Goal: Task Accomplishment & Management: Complete application form

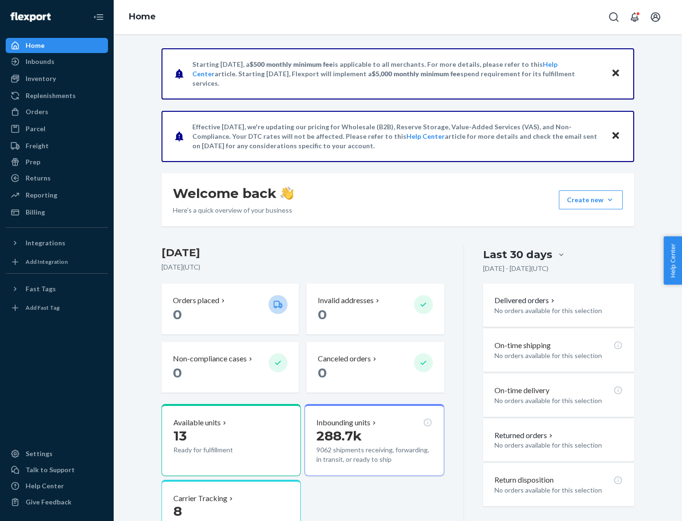
click at [610, 200] on button "Create new Create new inbound Create new order Create new product" at bounding box center [591, 199] width 64 height 19
click at [57, 62] on div "Inbounds" at bounding box center [57, 61] width 100 height 13
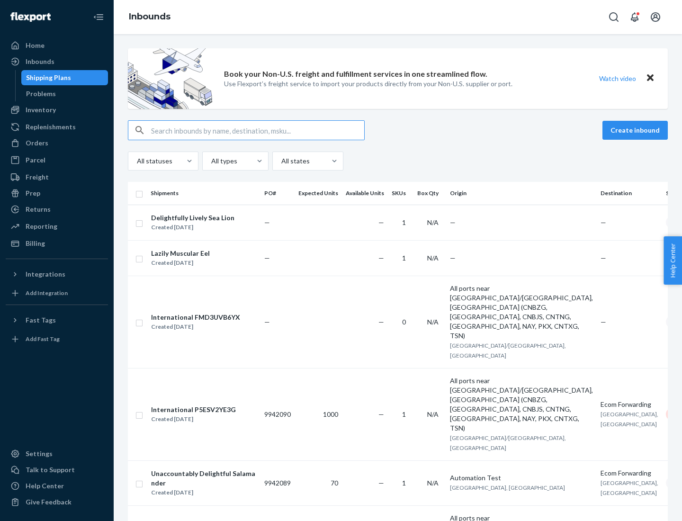
click at [636, 130] on button "Create inbound" at bounding box center [634, 130] width 65 height 19
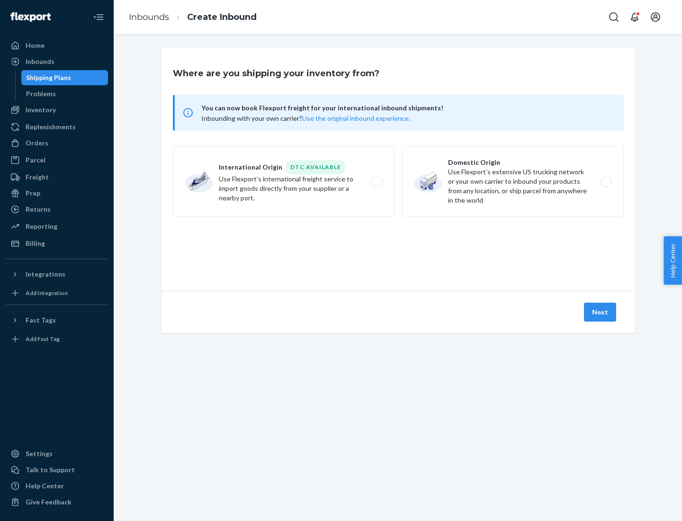
click at [513, 181] on label "Domestic Origin Use Flexport’s extensive US trucking network or your own carrie…" at bounding box center [513, 181] width 222 height 71
click at [606, 181] on input "Domestic Origin Use Flexport’s extensive US trucking network or your own carrie…" at bounding box center [609, 182] width 6 height 6
radio input "true"
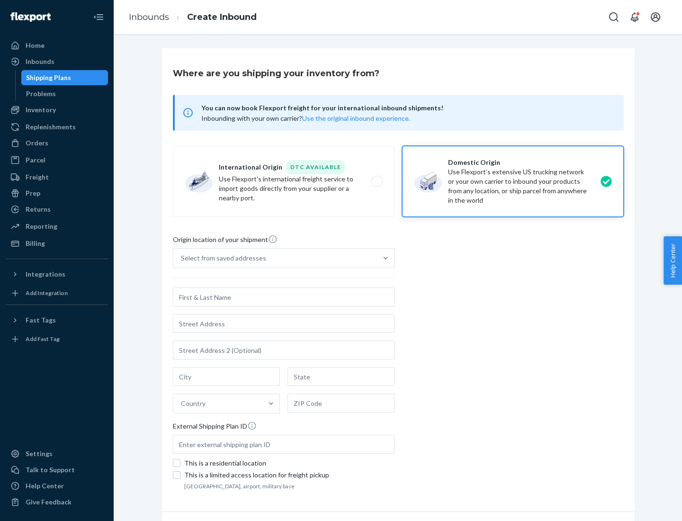
click at [221, 258] on div "Select from saved addresses" at bounding box center [223, 257] width 85 height 9
click at [182, 258] on input "Select from saved addresses" at bounding box center [181, 257] width 1 height 9
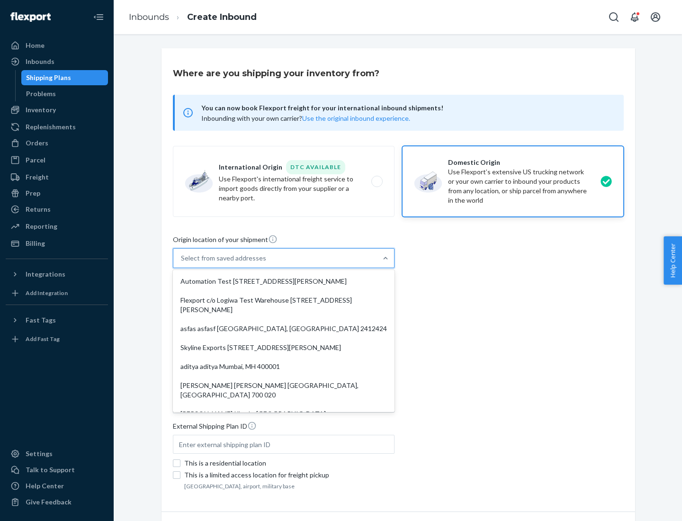
scroll to position [4, 0]
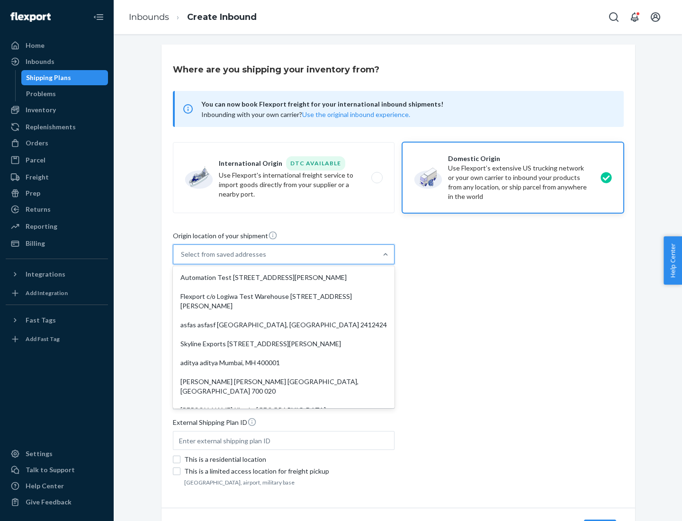
click at [284, 278] on div "Automation Test [STREET_ADDRESS][PERSON_NAME]" at bounding box center [284, 277] width 218 height 19
click at [182, 259] on input "option Automation Test [STREET_ADDRESS][PERSON_NAME]. 9 results available. Use …" at bounding box center [181, 254] width 1 height 9
type input "Automation Test"
type input "9th Floor"
type input "[GEOGRAPHIC_DATA]"
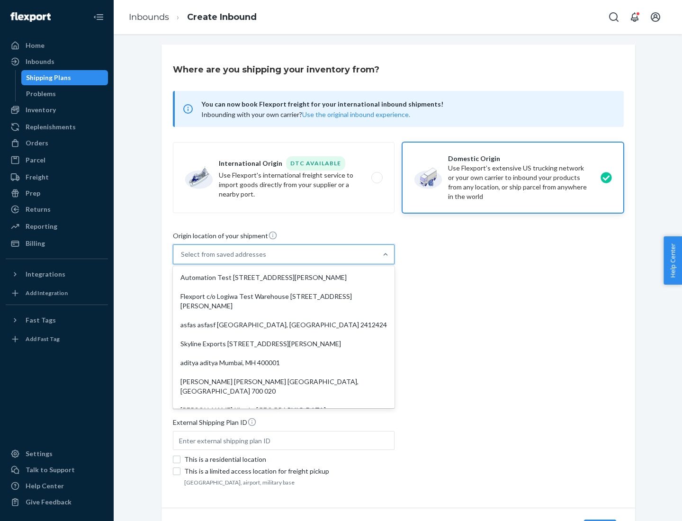
type input "CA"
type input "94104"
type input "[STREET_ADDRESS][PERSON_NAME]"
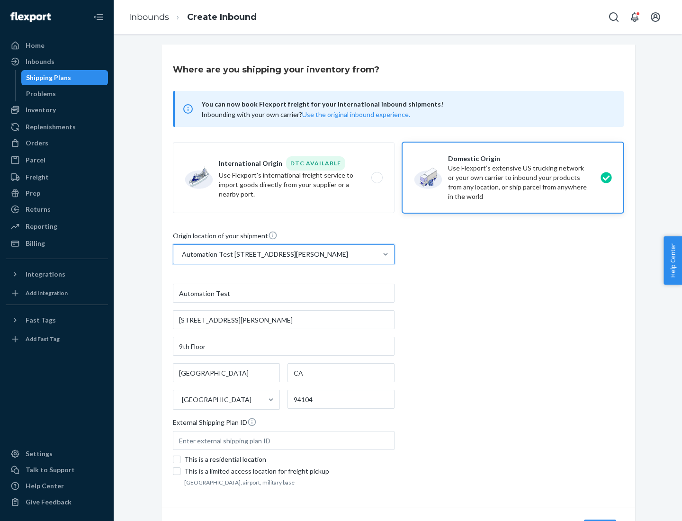
scroll to position [55, 0]
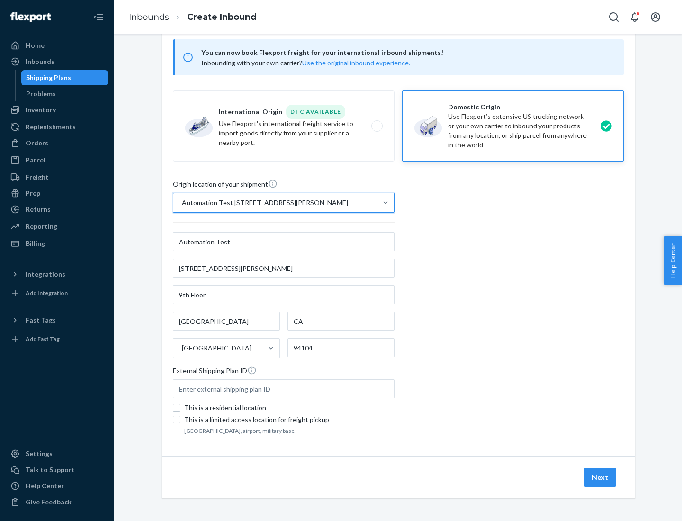
click at [600, 477] on button "Next" at bounding box center [600, 477] width 32 height 19
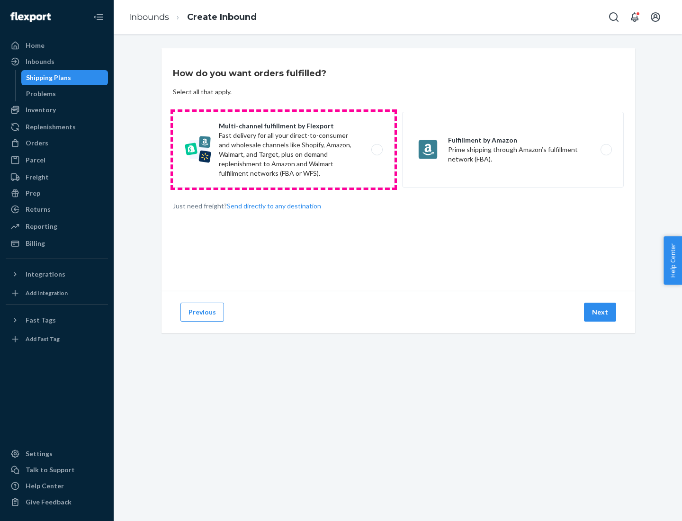
click at [284, 150] on label "Multi-channel fulfillment by Flexport Fast delivery for all your direct-to-cons…" at bounding box center [284, 150] width 222 height 76
click at [376, 150] on input "Multi-channel fulfillment by Flexport Fast delivery for all your direct-to-cons…" at bounding box center [379, 150] width 6 height 6
radio input "true"
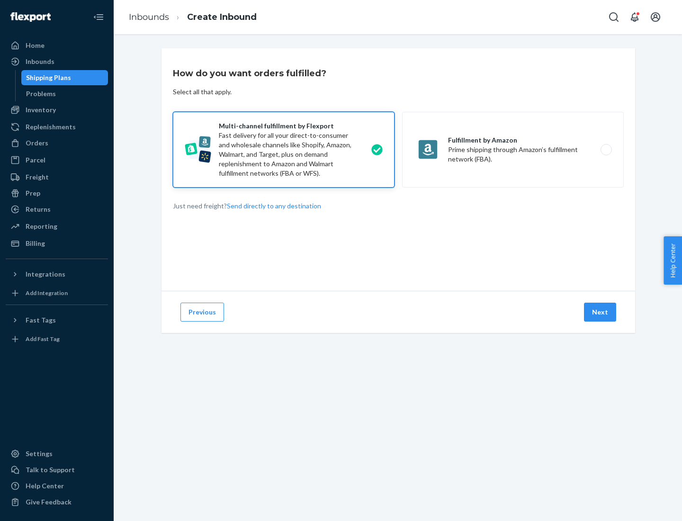
click at [600, 312] on button "Next" at bounding box center [600, 312] width 32 height 19
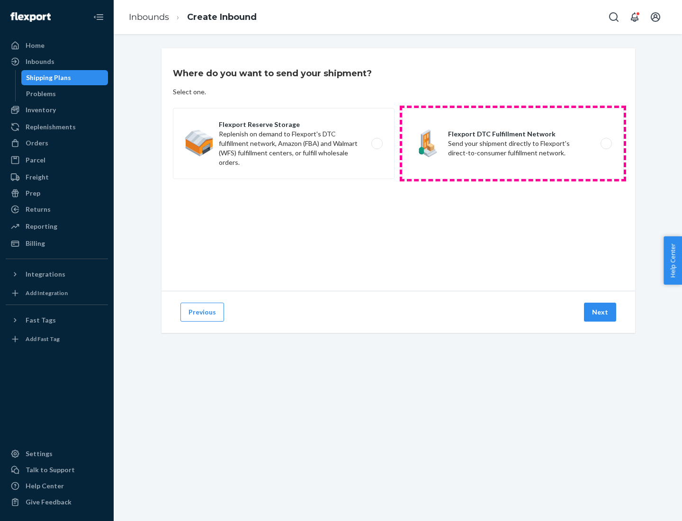
click at [513, 143] on label "Flexport DTC Fulfillment Network Send your shipment directly to Flexport's dire…" at bounding box center [513, 143] width 222 height 71
click at [606, 143] on input "Flexport DTC Fulfillment Network Send your shipment directly to Flexport's dire…" at bounding box center [609, 144] width 6 height 6
radio input "true"
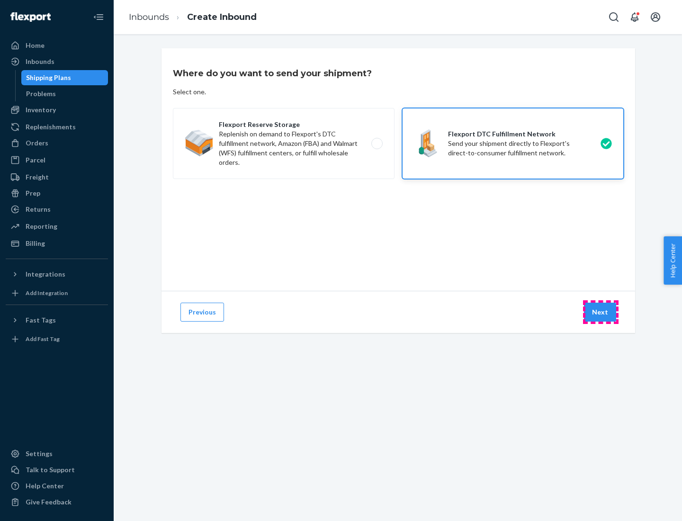
click at [600, 312] on button "Next" at bounding box center [600, 312] width 32 height 19
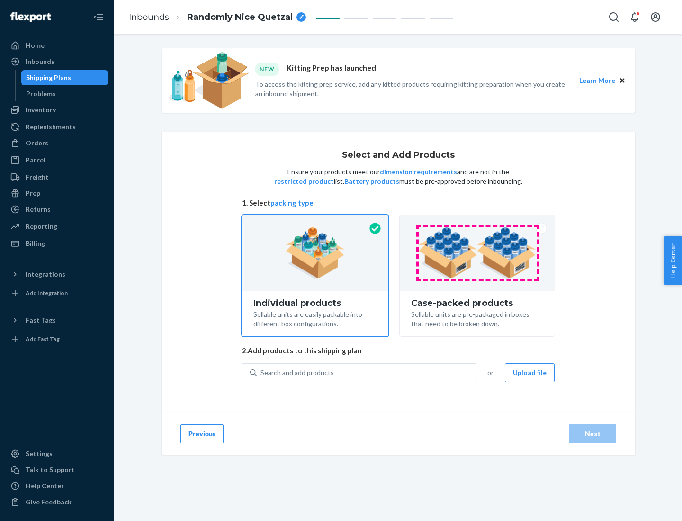
click at [477, 253] on img at bounding box center [477, 253] width 118 height 52
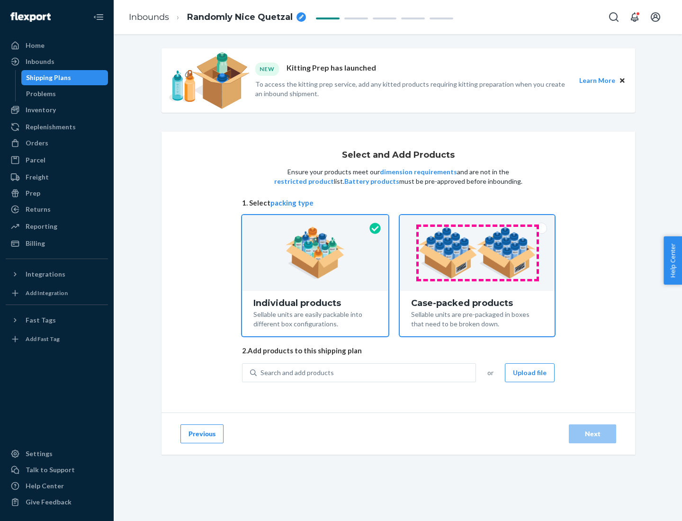
click at [477, 221] on input "Case-packed products Sellable units are pre-packaged in boxes that need to be b…" at bounding box center [477, 218] width 6 height 6
radio input "true"
radio input "false"
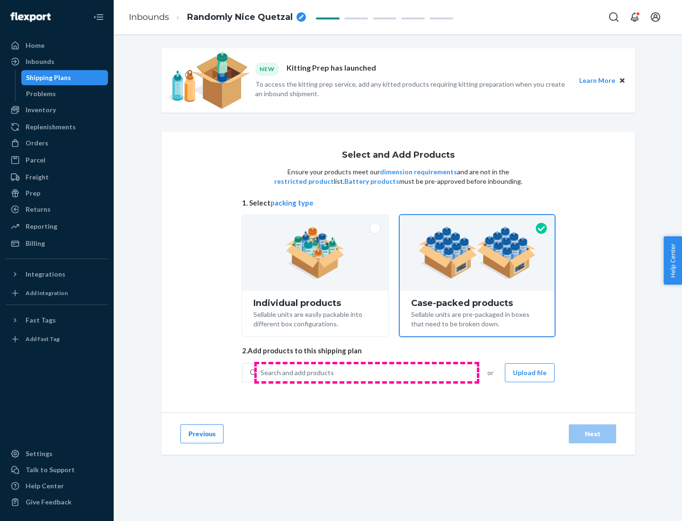
click at [367, 372] on div "Search and add products" at bounding box center [366, 372] width 219 height 17
click at [261, 372] on input "Search and add products" at bounding box center [260, 372] width 1 height 9
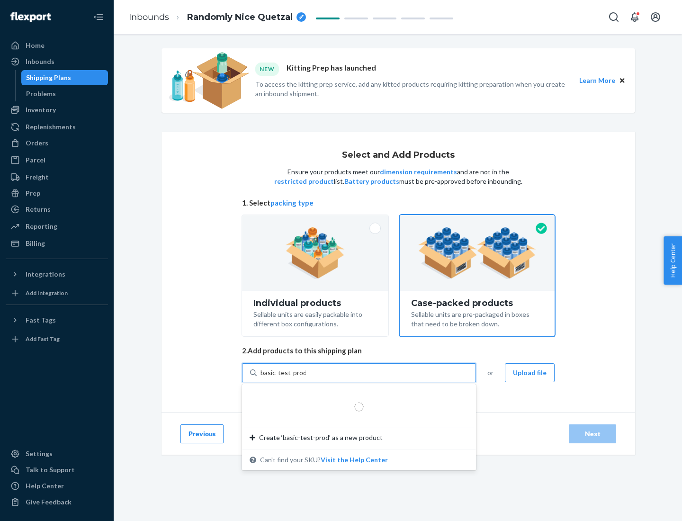
type input "basic-test-product-1"
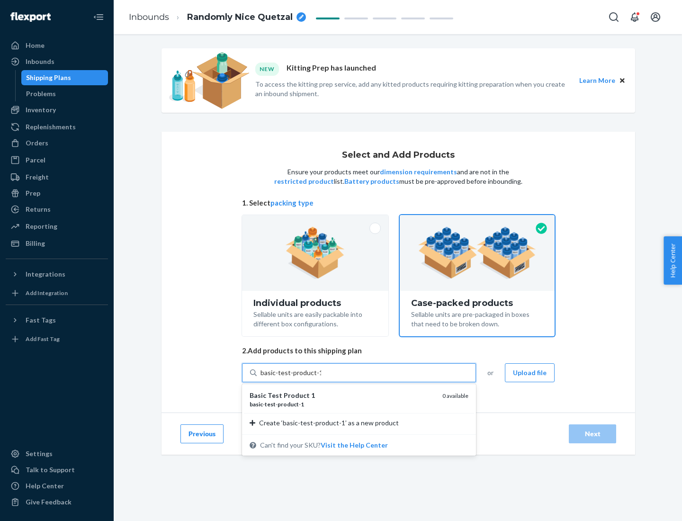
click at [342, 404] on div "basic - test - product - 1" at bounding box center [342, 404] width 185 height 8
click at [321, 377] on input "basic-test-product-1" at bounding box center [290, 372] width 61 height 9
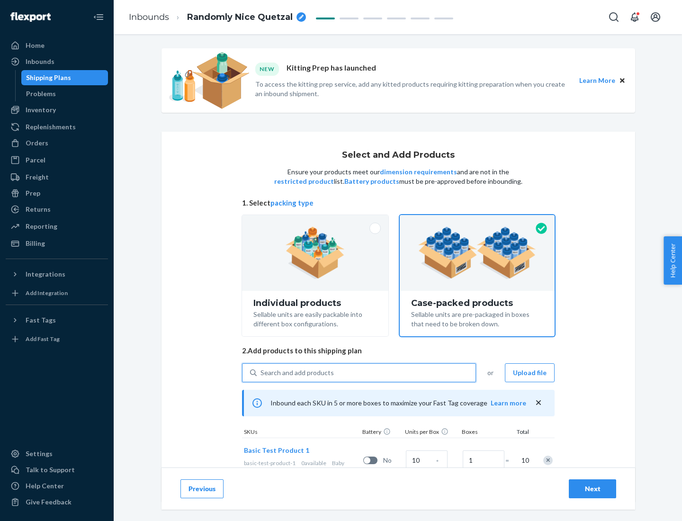
scroll to position [34, 0]
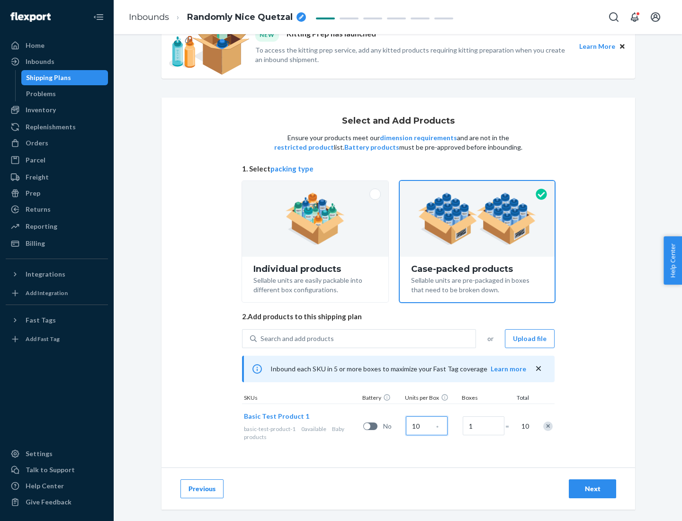
type input "10"
type input "7"
click at [592, 489] on div "Next" at bounding box center [592, 488] width 31 height 9
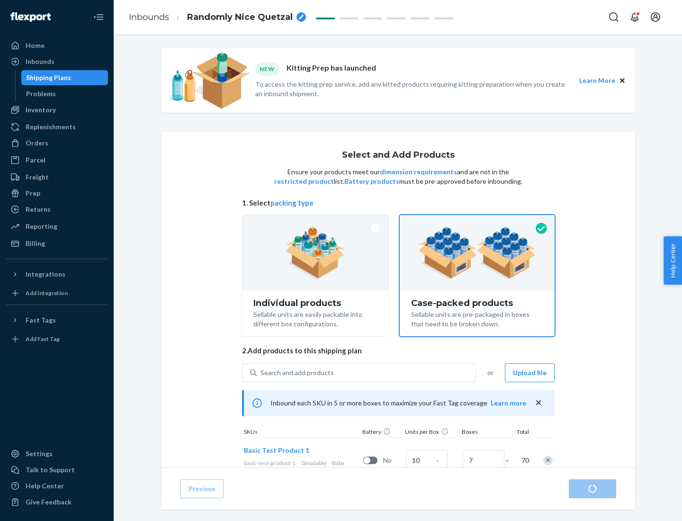
radio input "true"
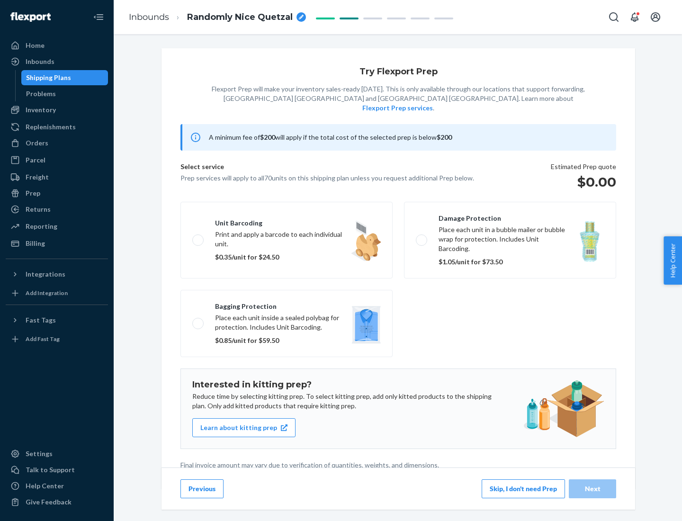
scroll to position [2, 0]
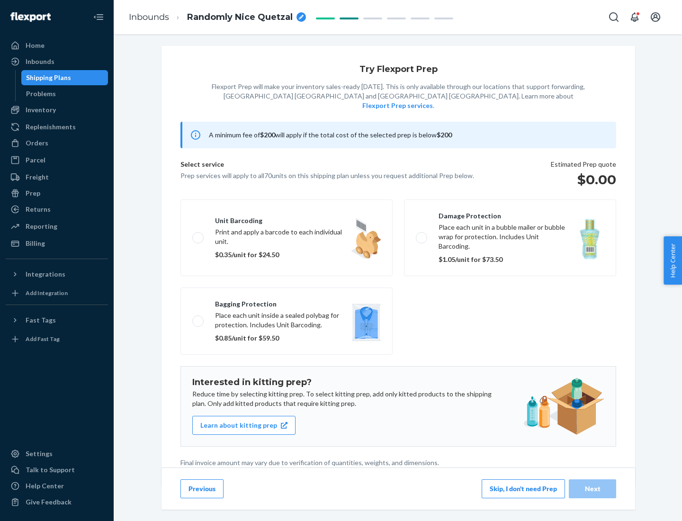
click at [287, 302] on label "Bagging protection Place each unit inside a sealed polybag for protection. Incl…" at bounding box center [286, 320] width 212 height 67
click at [198, 318] on input "Bagging protection Place each unit inside a sealed polybag for protection. Incl…" at bounding box center [195, 321] width 6 height 6
checkbox input "true"
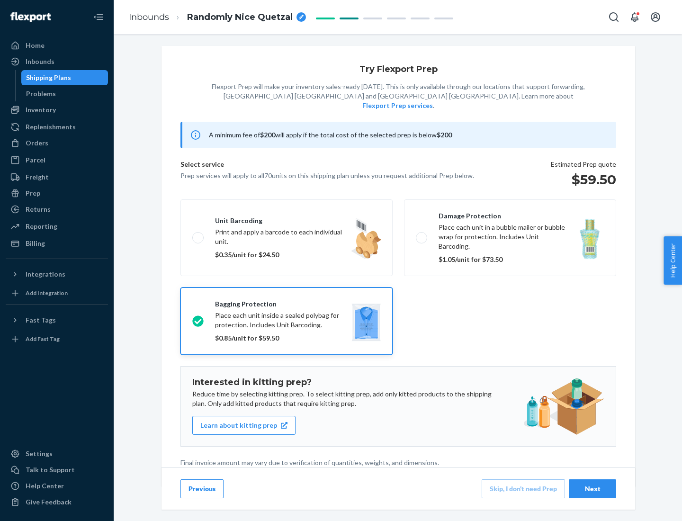
click at [592, 488] on div "Next" at bounding box center [592, 488] width 31 height 9
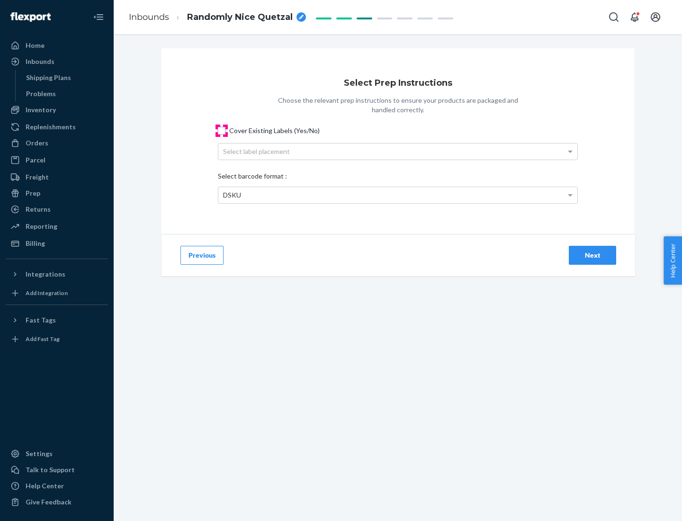
click at [222, 130] on input "Cover Existing Labels (Yes/No)" at bounding box center [222, 131] width 8 height 8
checkbox input "true"
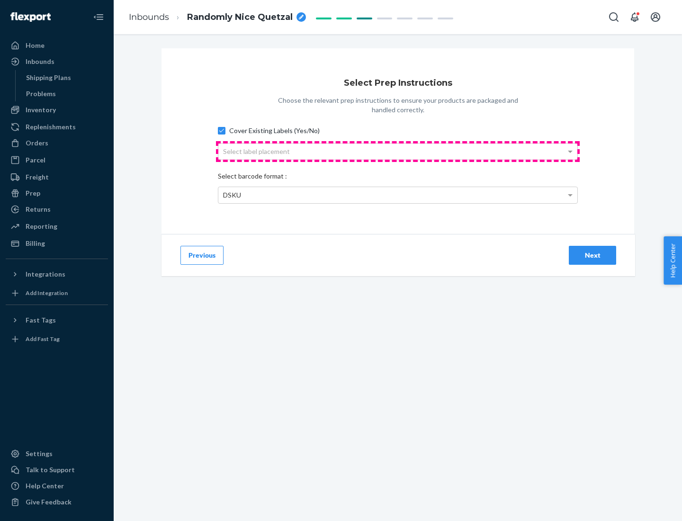
click at [398, 151] on div "Select label placement" at bounding box center [397, 151] width 359 height 16
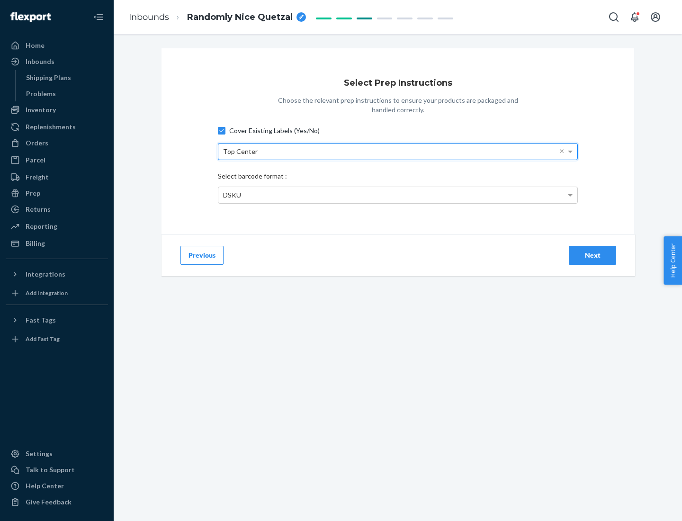
click at [398, 195] on div "DSKU" at bounding box center [397, 195] width 359 height 16
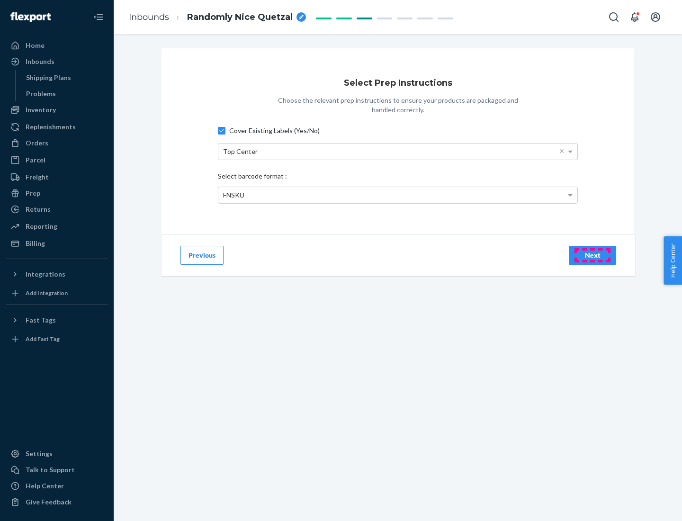
click at [592, 255] on div "Next" at bounding box center [592, 255] width 31 height 9
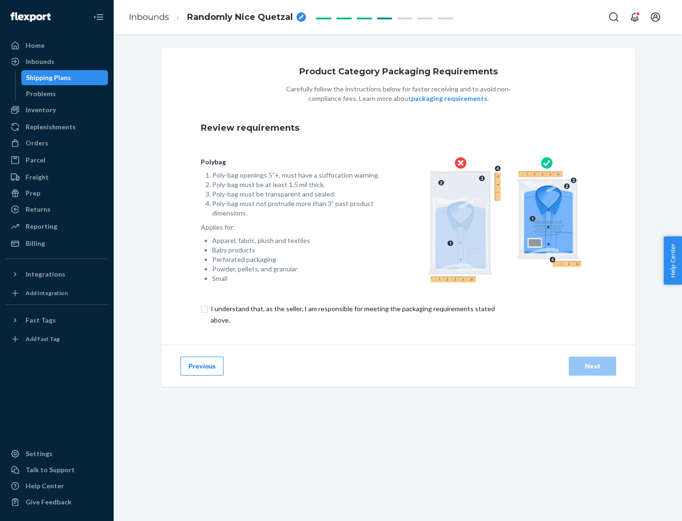
click at [352, 314] on input "checkbox" at bounding box center [358, 314] width 315 height 23
checkbox input "true"
click at [592, 366] on div "Next" at bounding box center [592, 365] width 31 height 9
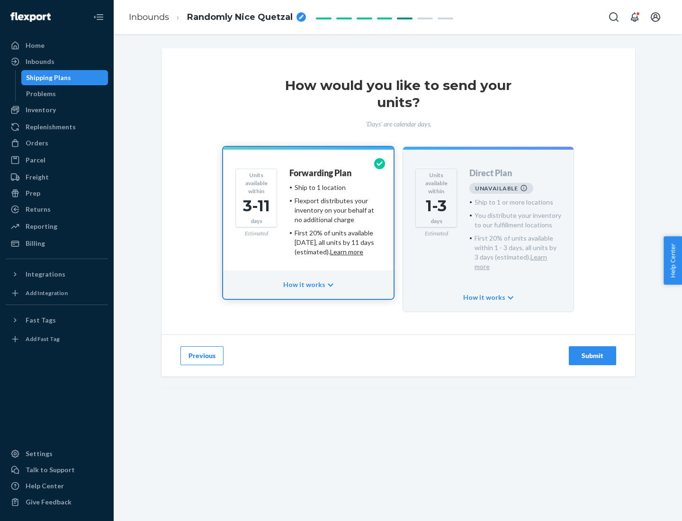
click at [321, 173] on h4 "Forwarding Plan" at bounding box center [320, 173] width 62 height 9
click at [592, 351] on div "Submit" at bounding box center [592, 355] width 31 height 9
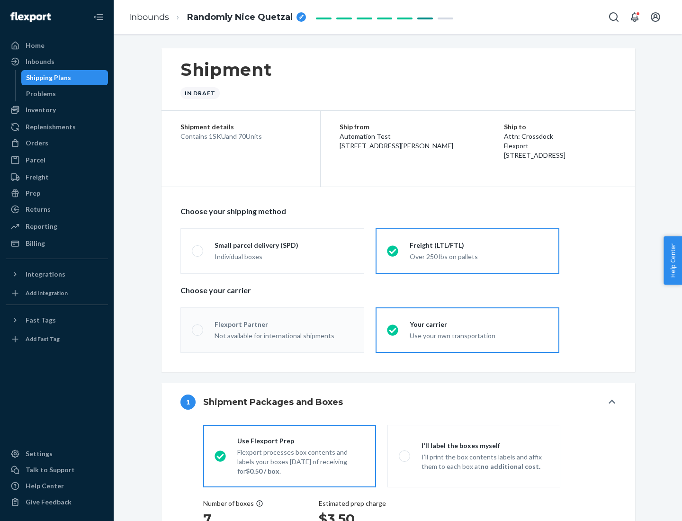
radio input "true"
radio input "false"
radio input "true"
radio input "false"
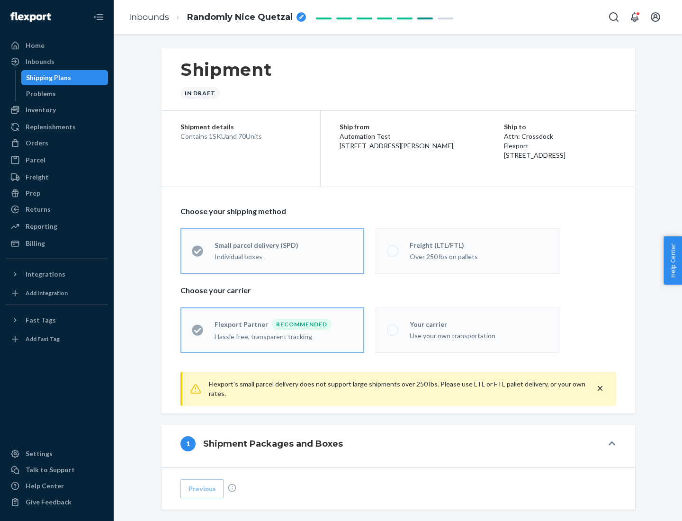
click at [467, 251] on div "Over 250 lbs on pallets" at bounding box center [479, 255] width 138 height 11
click at [393, 251] on input "Freight (LTL/FTL) Over 250 lbs on pallets" at bounding box center [390, 251] width 6 height 6
radio input "true"
radio input "false"
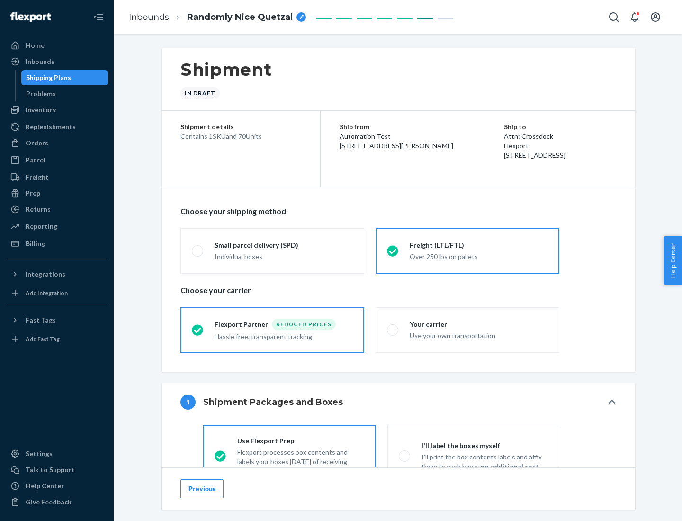
scroll to position [53, 0]
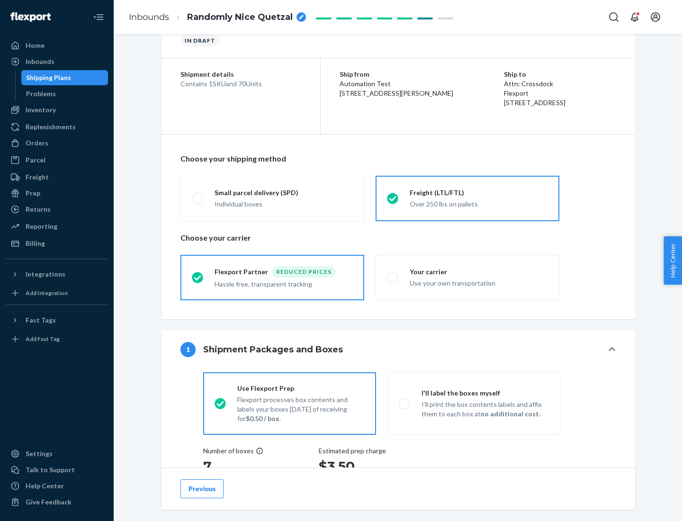
click at [467, 277] on div "Use your own transportation" at bounding box center [479, 282] width 138 height 11
click at [393, 277] on input "Your carrier Use your own transportation" at bounding box center [390, 277] width 6 height 6
radio input "true"
radio input "false"
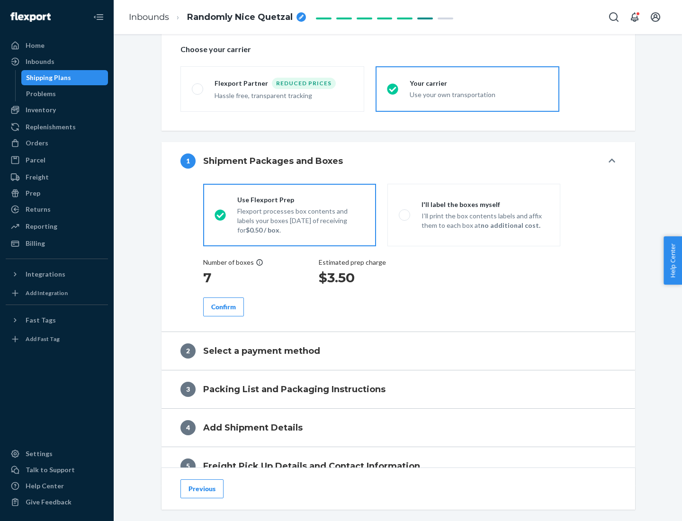
scroll to position [179, 0]
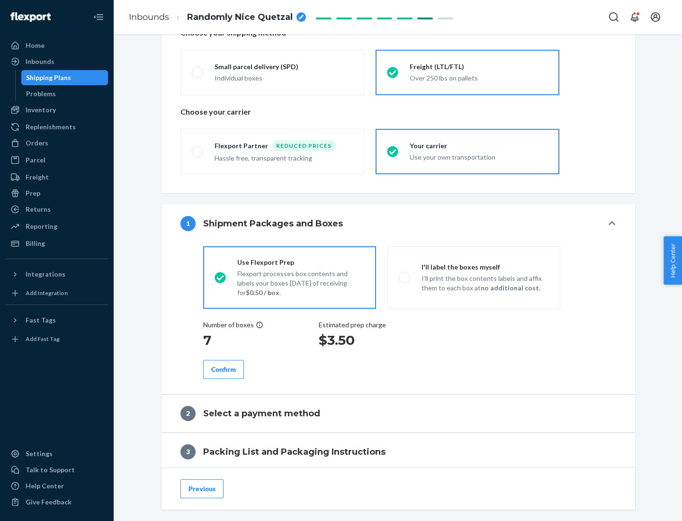
click at [474, 277] on p "I’ll print the box contents labels and affix them to each box at no additional …" at bounding box center [484, 283] width 127 height 19
click at [405, 277] on input "I'll label the boxes myself I’ll print the box contents labels and affix them t…" at bounding box center [402, 277] width 6 height 6
radio input "true"
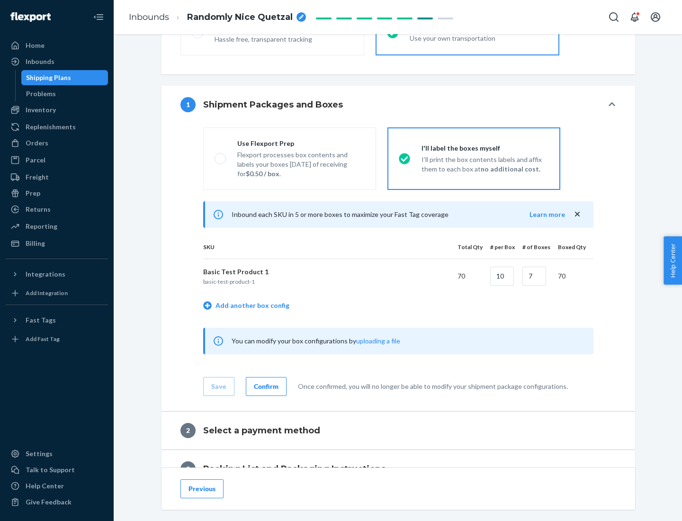
scroll to position [163, 0]
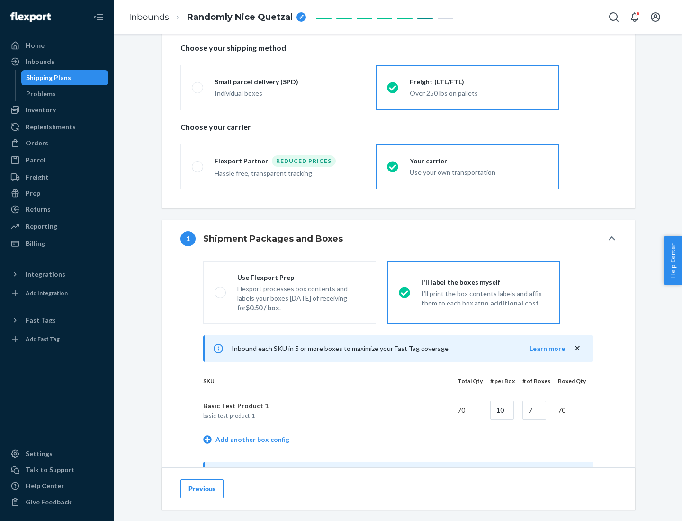
click at [301, 277] on div "Use Flexport Prep" at bounding box center [300, 277] width 127 height 9
click at [221, 289] on input "Use Flexport Prep Flexport processes box contents and labels your boxes [DATE] …" at bounding box center [218, 292] width 6 height 6
radio input "true"
radio input "false"
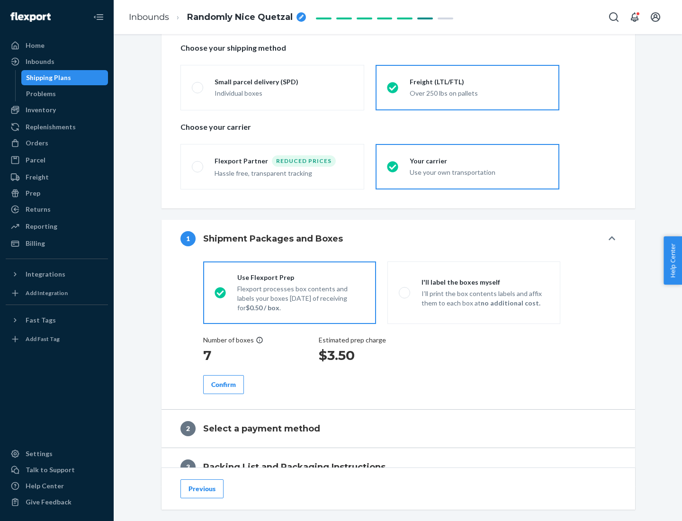
scroll to position [270, 0]
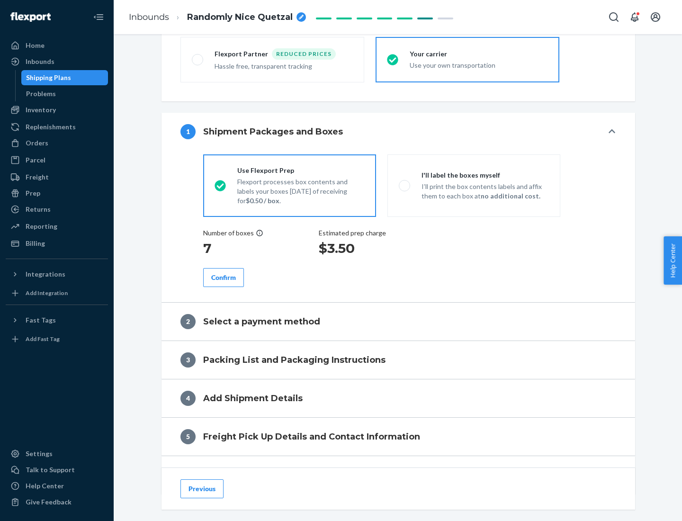
click at [224, 277] on div "Confirm" at bounding box center [223, 277] width 25 height 9
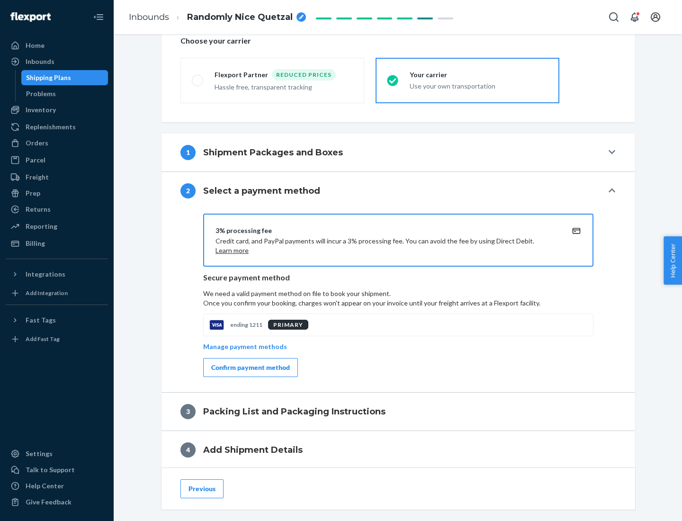
scroll to position [340, 0]
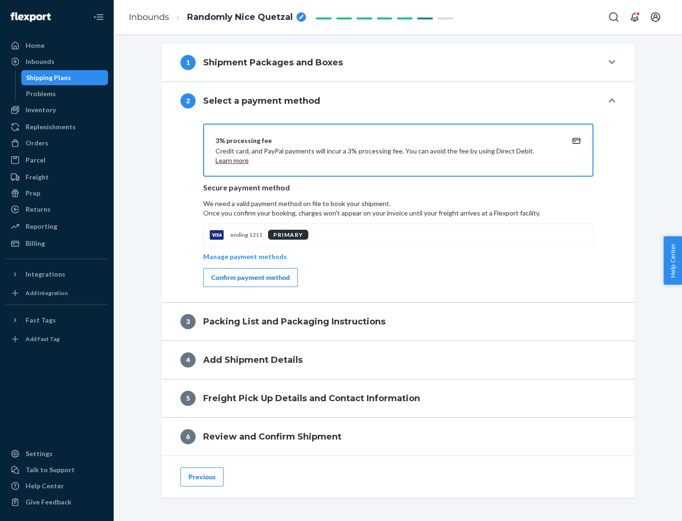
click at [250, 278] on div "Confirm payment method" at bounding box center [250, 277] width 79 height 9
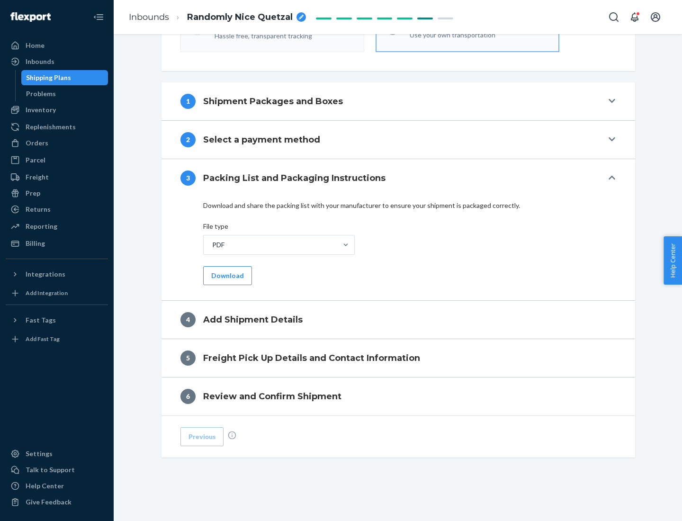
scroll to position [299, 0]
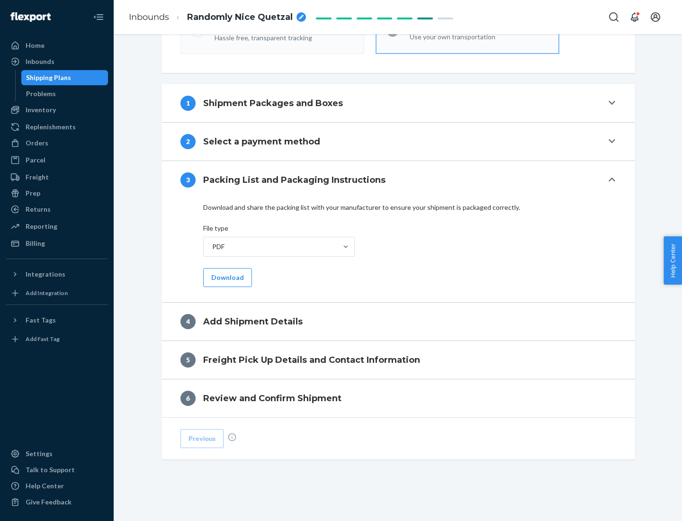
click at [226, 277] on button "Download" at bounding box center [227, 277] width 49 height 19
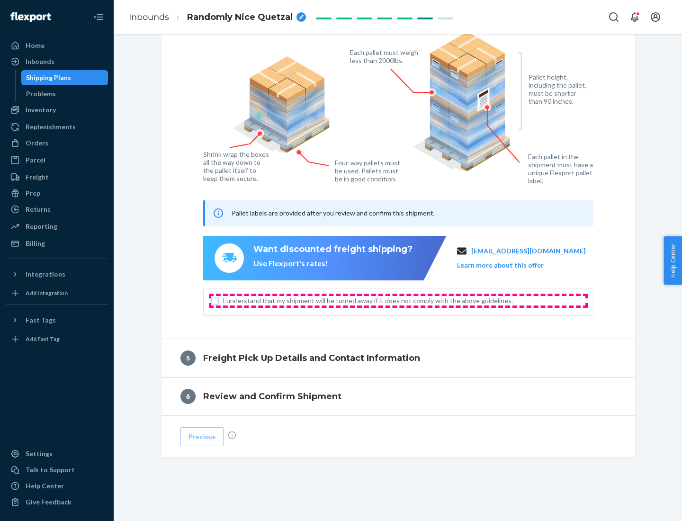
click at [398, 300] on span "I understand that my shipment will be turned away if it does not comply with th…" at bounding box center [404, 300] width 363 height 9
click at [219, 300] on input "I understand that my shipment will be turned away if it does not comply with th…" at bounding box center [215, 301] width 8 height 8
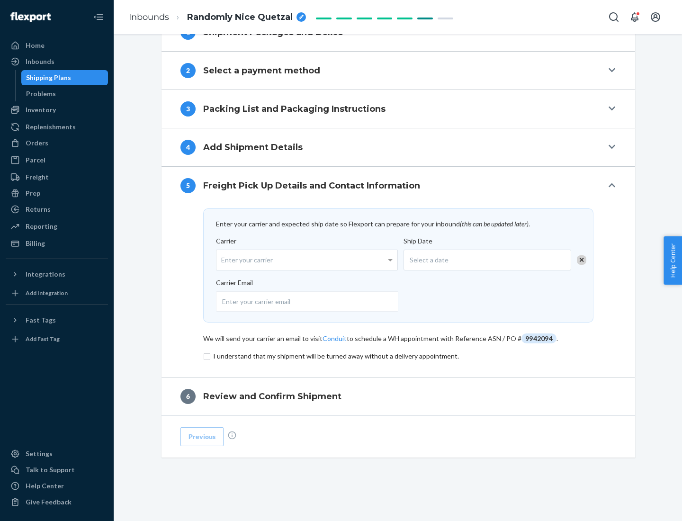
scroll to position [370, 0]
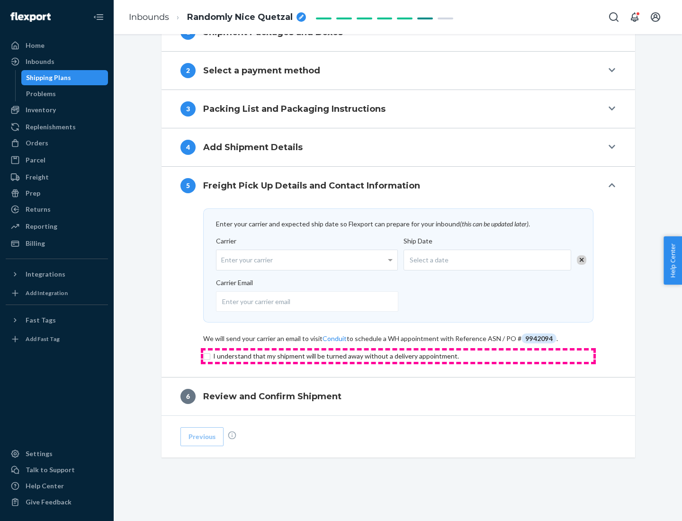
click at [398, 356] on input "checkbox" at bounding box center [398, 355] width 390 height 11
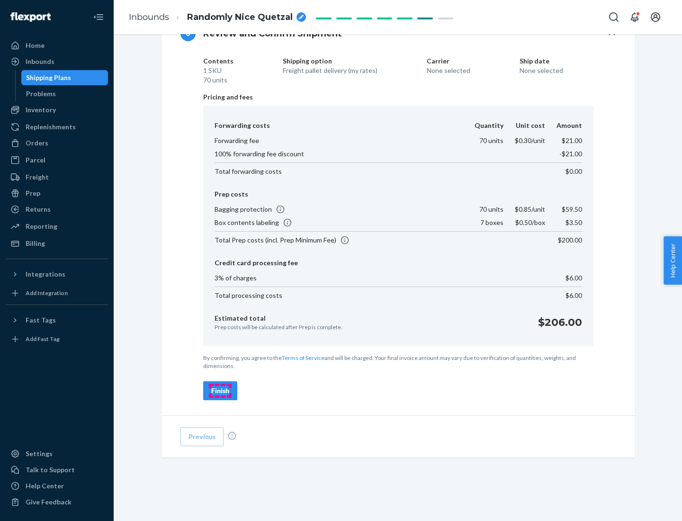
click at [220, 391] on div "Finish" at bounding box center [220, 390] width 18 height 9
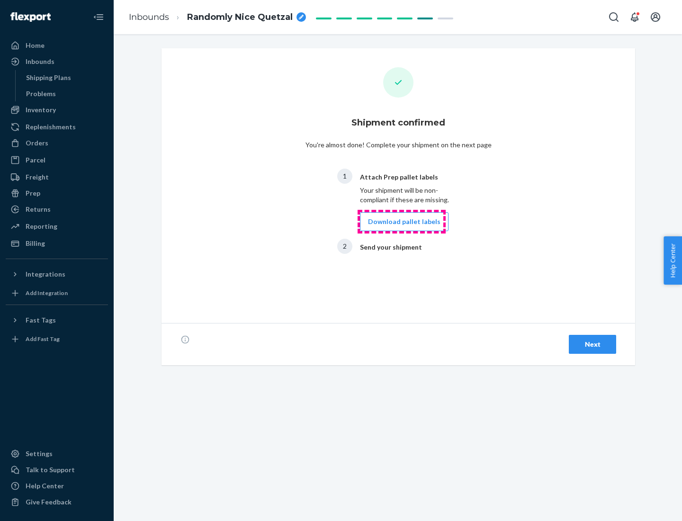
click at [402, 222] on button "Download pallet labels" at bounding box center [404, 221] width 89 height 19
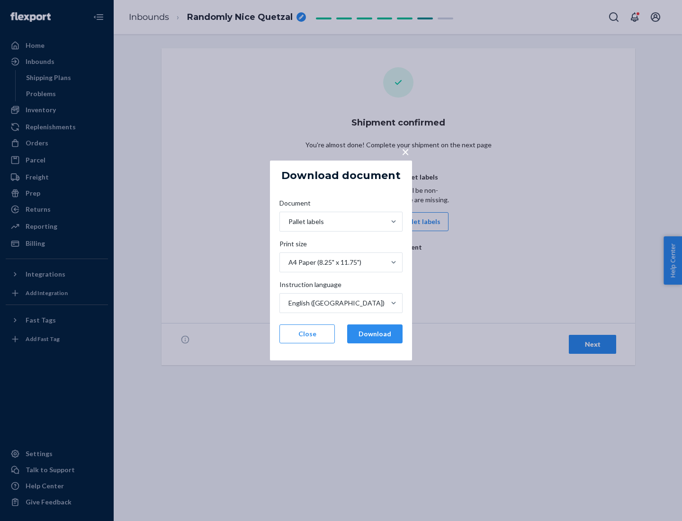
click at [375, 334] on button "Download" at bounding box center [374, 333] width 55 height 19
click at [405, 151] on span "×" at bounding box center [406, 151] width 8 height 16
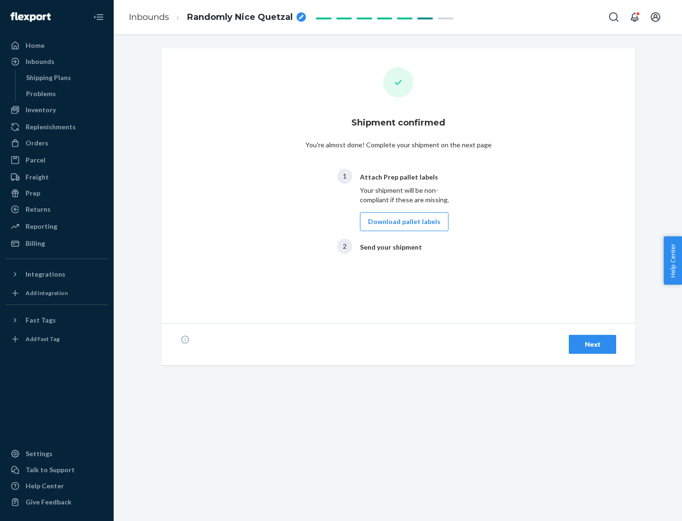
click at [592, 344] on div "Next" at bounding box center [592, 344] width 31 height 9
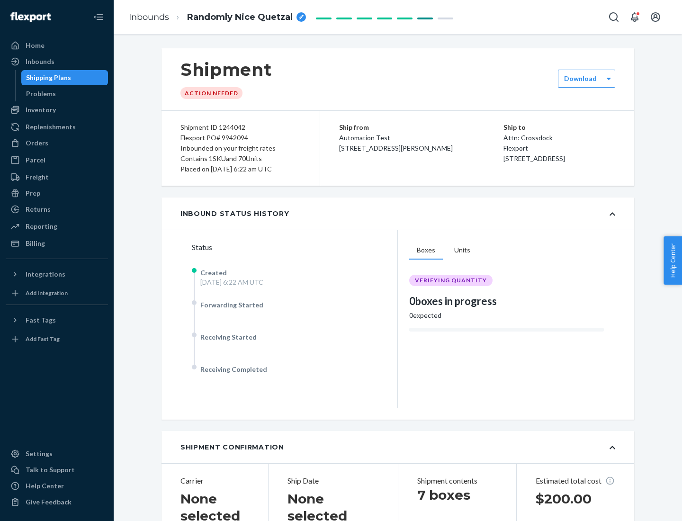
scroll to position [203, 0]
